Goal: Find specific page/section: Find specific page/section

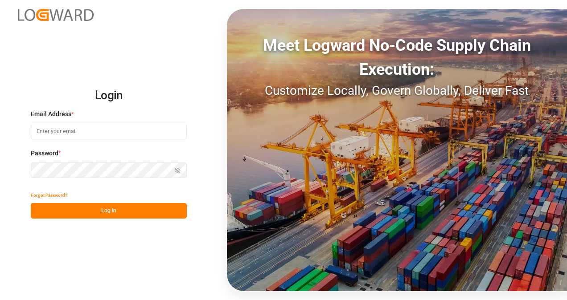
type input "[EMAIL_ADDRESS][DOMAIN_NAME]"
click at [111, 212] on button "Log In" at bounding box center [109, 211] width 156 height 16
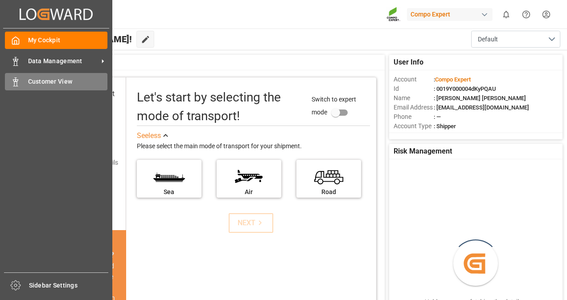
click at [59, 78] on span "Customer View" at bounding box center [68, 81] width 80 height 9
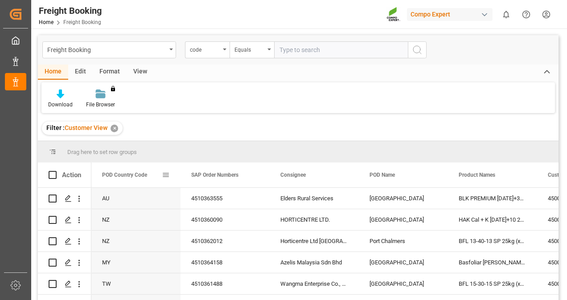
click at [167, 177] on span at bounding box center [166, 175] width 8 height 8
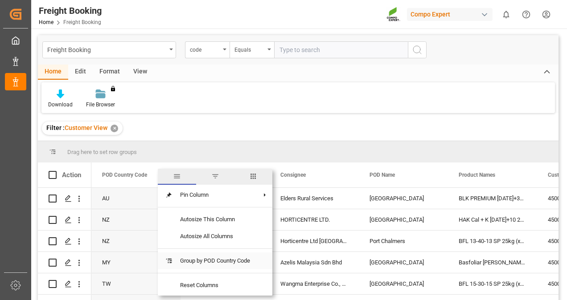
click at [192, 261] on span "Group by POD Country Code" at bounding box center [215, 261] width 84 height 17
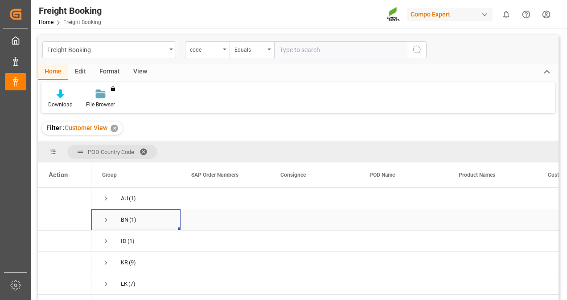
click at [159, 217] on span "BN (1)" at bounding box center [136, 220] width 68 height 20
click at [106, 219] on span "Press SPACE to select this row." at bounding box center [106, 220] width 8 height 8
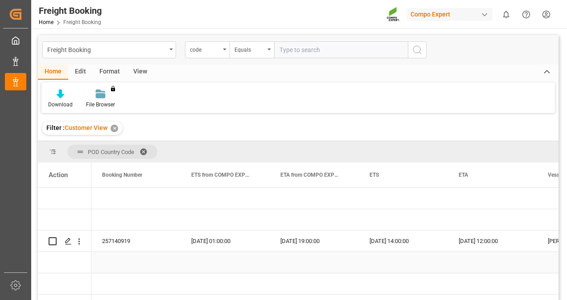
scroll to position [0, 731]
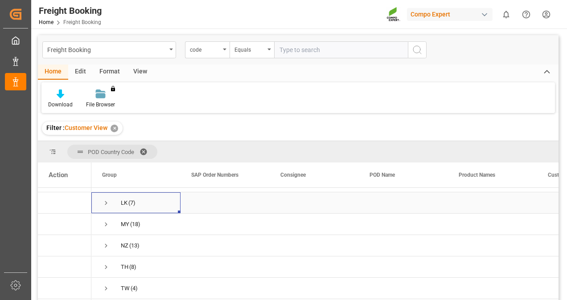
click at [104, 203] on span "Press SPACE to select this row." at bounding box center [106, 203] width 8 height 8
